Goal: Task Accomplishment & Management: Use online tool/utility

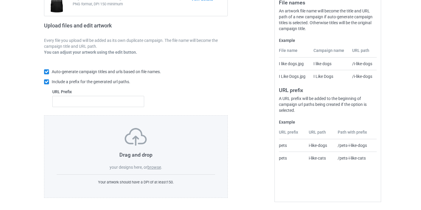
scroll to position [77, 0]
click at [150, 166] on label "browse" at bounding box center [155, 167] width 14 height 5
click at [0, 0] on input "browse" at bounding box center [0, 0] width 0 height 0
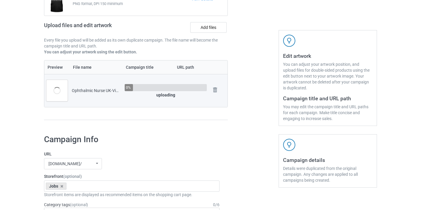
click at [149, 89] on input "Ophthalmic Nurse UK-VinNew" at bounding box center [141, 90] width 47 height 11
drag, startPoint x: 149, startPoint y: 89, endPoint x: 164, endPoint y: 89, distance: 15.4
click at [164, 89] on input "Ophthalmic Nurse UK-VinNew" at bounding box center [141, 90] width 47 height 11
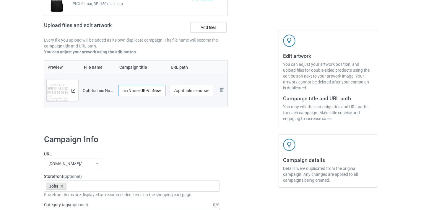
click at [154, 91] on input "Ophthalmic Nurse UK-VinNew" at bounding box center [141, 90] width 47 height 11
type input "Ophthalmic Nurse"
click at [192, 93] on input "/ophthalmic-nurse-uk-vinnew" at bounding box center [192, 90] width 45 height 11
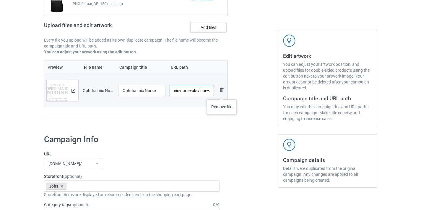
drag, startPoint x: 192, startPoint y: 93, endPoint x: 222, endPoint y: 94, distance: 29.6
click at [222, 94] on tr "Preview and edit artwork Ophthalmic Nurse UK-VinNew.png Ophthalmic Nurse /ophth…" at bounding box center [135, 90] width 183 height 33
click at [197, 92] on input "/ophthalmic-nurse-uk-vinnew" at bounding box center [192, 90] width 45 height 11
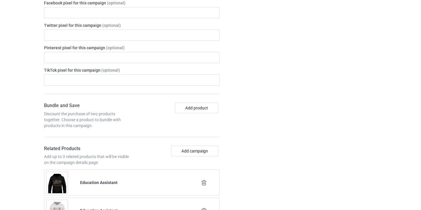
scroll to position [388, 0]
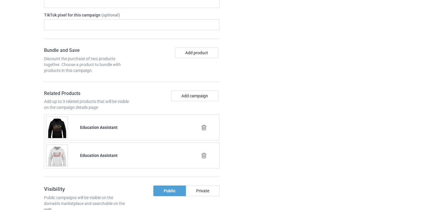
type input "/ophthalmic-nurse08"
click at [204, 128] on icon at bounding box center [203, 128] width 7 height 6
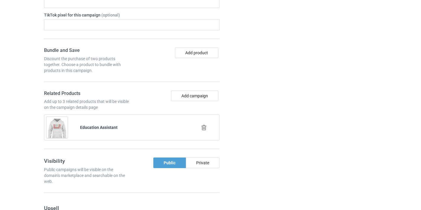
click at [206, 129] on icon at bounding box center [203, 128] width 7 height 6
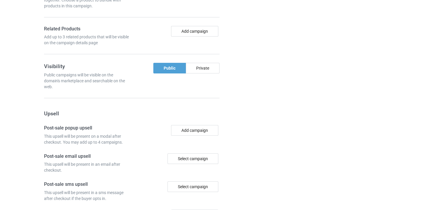
scroll to position [548, 0]
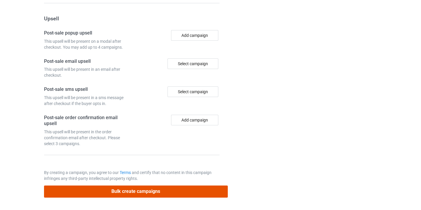
drag, startPoint x: 192, startPoint y: 190, endPoint x: 191, endPoint y: 187, distance: 3.6
click at [192, 190] on button "Bulk create campaigns" at bounding box center [136, 192] width 184 height 12
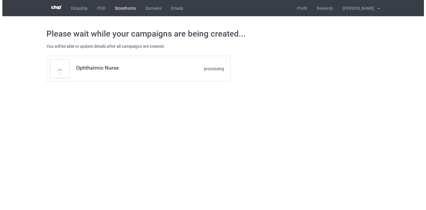
scroll to position [0, 0]
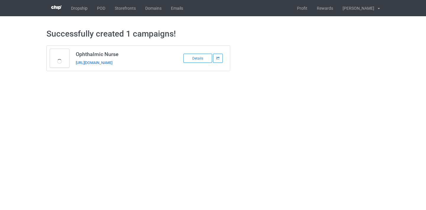
click at [112, 64] on link "[URL][DOMAIN_NAME]" at bounding box center [94, 63] width 37 height 4
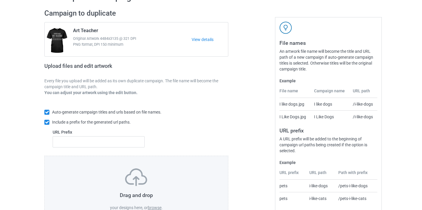
scroll to position [52, 0]
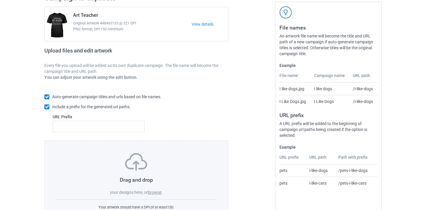
click at [152, 190] on div "Drag and drop your designs here, or browse ." at bounding box center [136, 174] width 158 height 42
click at [152, 195] on label "browse" at bounding box center [155, 192] width 14 height 5
click at [0, 0] on input "browse" at bounding box center [0, 0] width 0 height 0
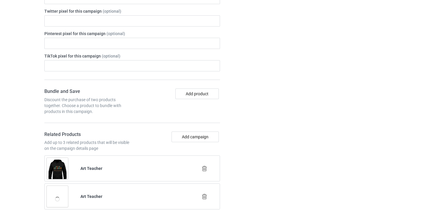
scroll to position [359, 0]
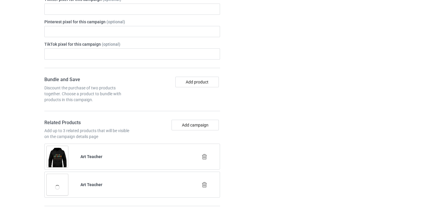
click at [203, 159] on icon at bounding box center [204, 157] width 7 height 6
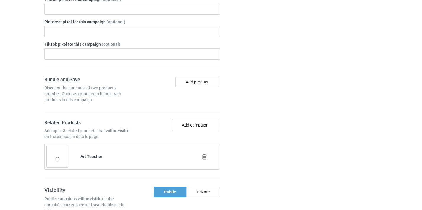
click at [205, 156] on icon at bounding box center [204, 157] width 7 height 6
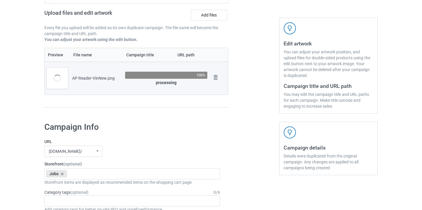
scroll to position [0, 0]
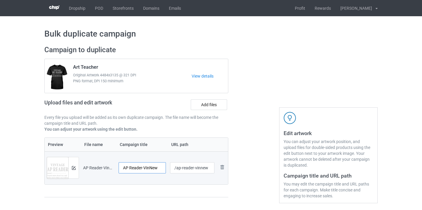
click at [154, 164] on input "AP Reader-VinNew" at bounding box center [142, 168] width 47 height 11
drag, startPoint x: 154, startPoint y: 164, endPoint x: 155, endPoint y: 168, distance: 3.9
click at [155, 167] on input "AP Reader-VinNew" at bounding box center [142, 168] width 47 height 11
click at [155, 168] on input "AP Reader-VinNew" at bounding box center [142, 168] width 47 height 11
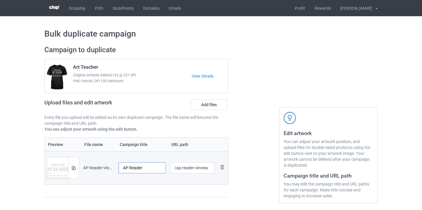
type input "AP Reader"
click at [204, 172] on input "/ap-reader-vinnew" at bounding box center [192, 168] width 45 height 11
click at [202, 169] on input "/ap-reader-vinnew" at bounding box center [192, 168] width 45 height 11
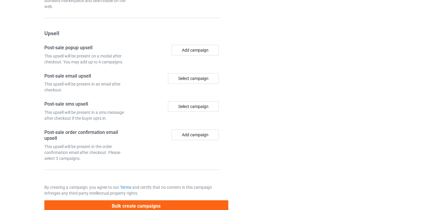
scroll to position [548, 0]
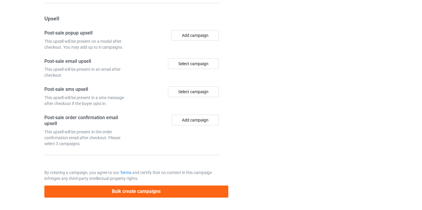
type input "/ap-reader8"
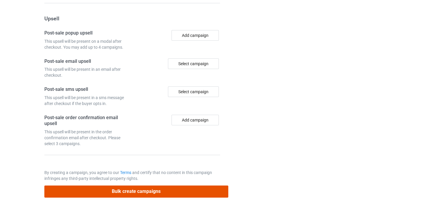
click at [189, 192] on button "Bulk create campaigns" at bounding box center [136, 192] width 184 height 12
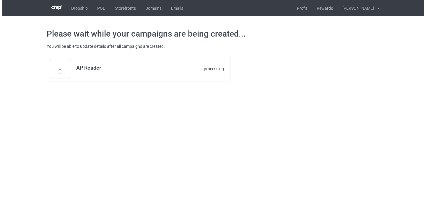
scroll to position [0, 0]
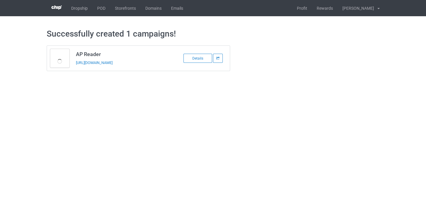
click at [126, 65] on div "https://www.thepure.gift/ap-reader8" at bounding box center [117, 63] width 83 height 6
click at [113, 64] on link "https://www.thepure.gift/ap-reader8" at bounding box center [94, 63] width 37 height 4
